Goal: Navigation & Orientation: Find specific page/section

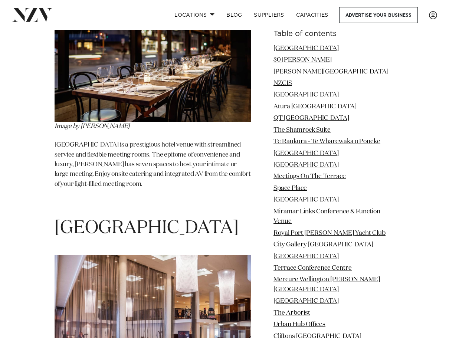
scroll to position [8430, 0]
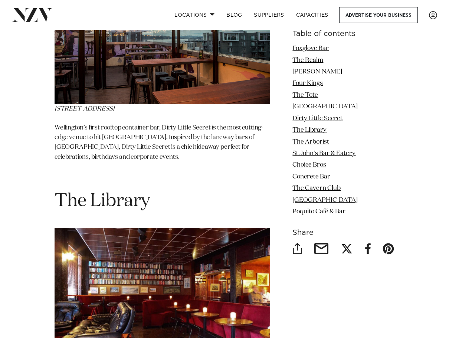
scroll to position [2228, 0]
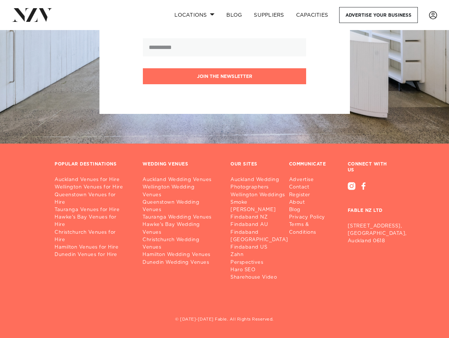
scroll to position [4478, 0]
click at [105, 184] on link "Wellington Venues for Hire" at bounding box center [93, 187] width 76 height 7
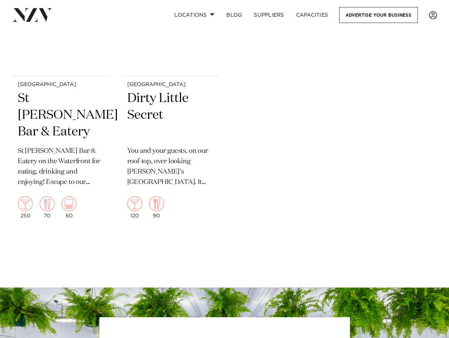
scroll to position [3157, 0]
